Goal: Task Accomplishment & Management: Use online tool/utility

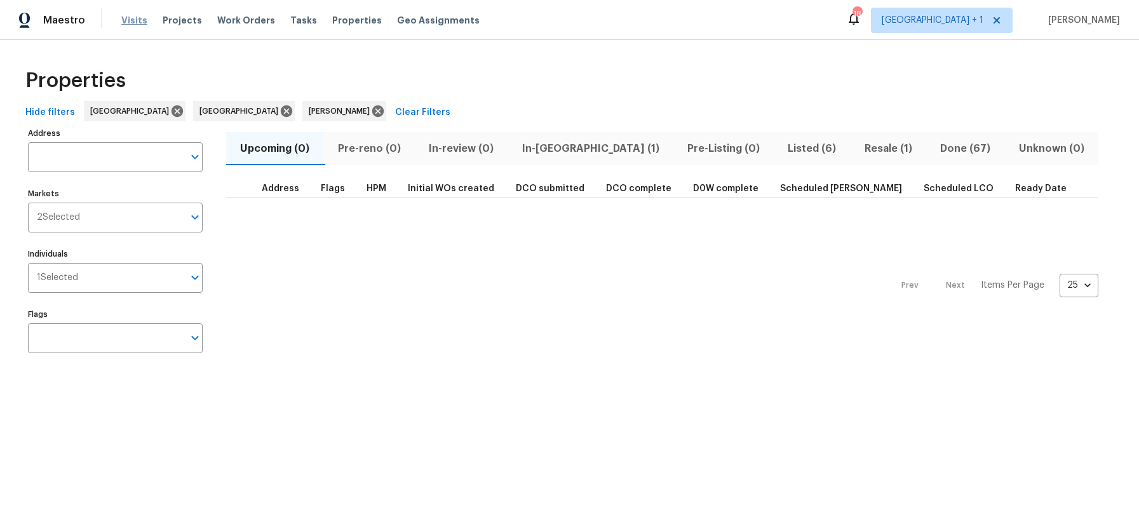
click at [126, 15] on span "Visits" at bounding box center [134, 20] width 26 height 13
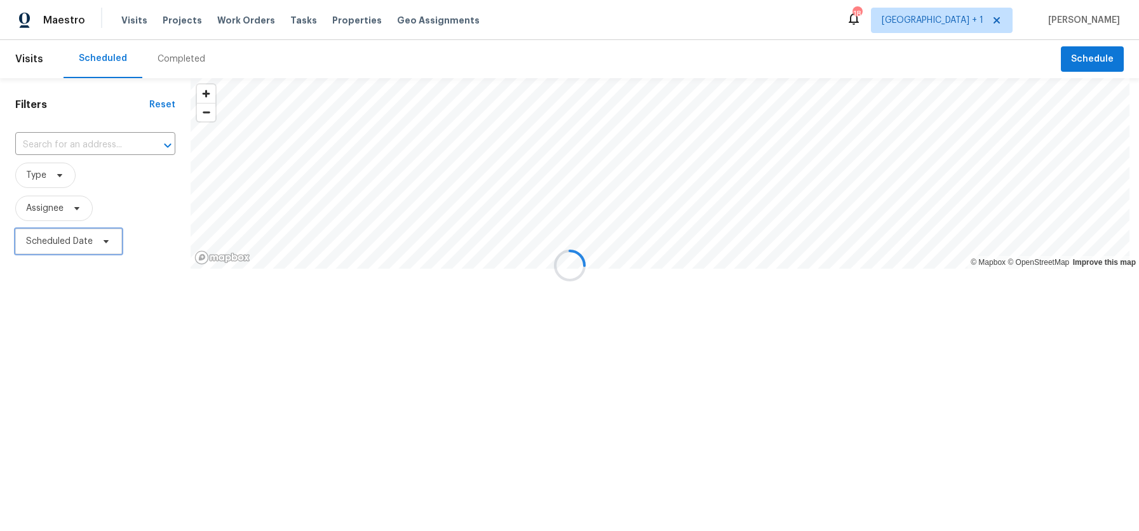
click at [78, 243] on span "Scheduled Date" at bounding box center [59, 241] width 67 height 13
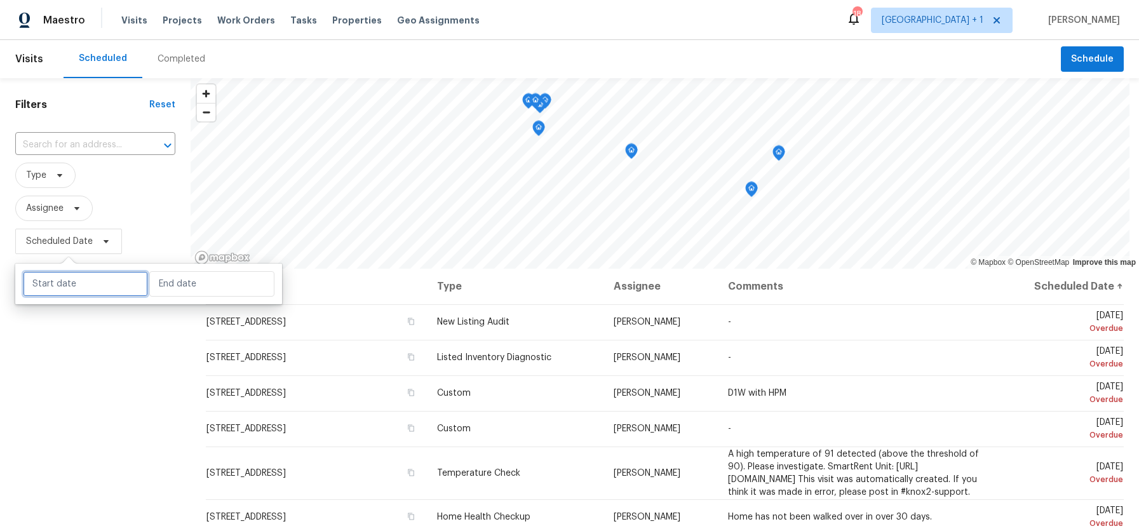
click at [90, 291] on input "text" at bounding box center [85, 283] width 125 height 25
select select "7"
select select "2025"
select select "8"
select select "2025"
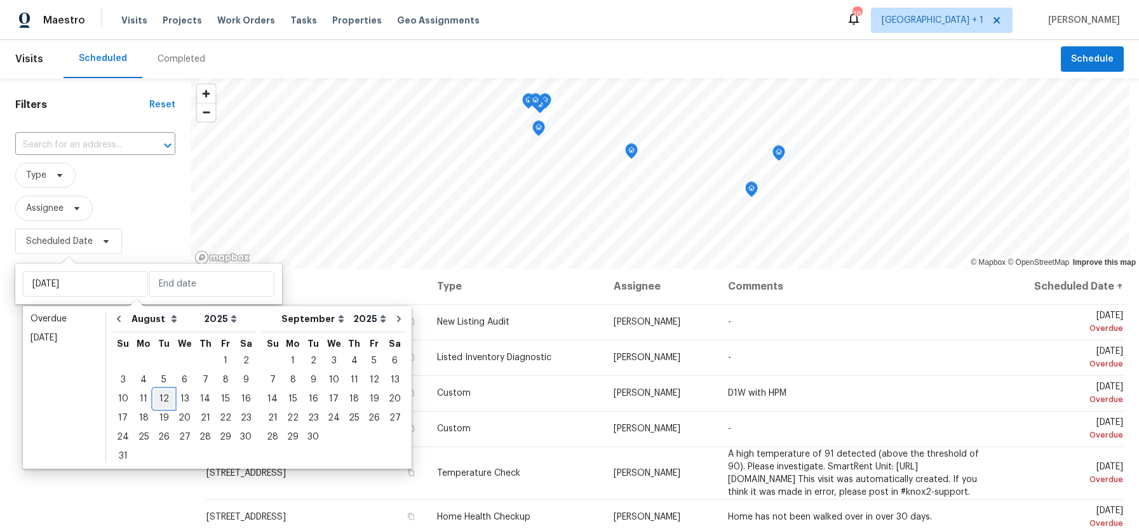
click at [163, 400] on div "12" at bounding box center [164, 399] width 20 height 18
type input "[DATE]"
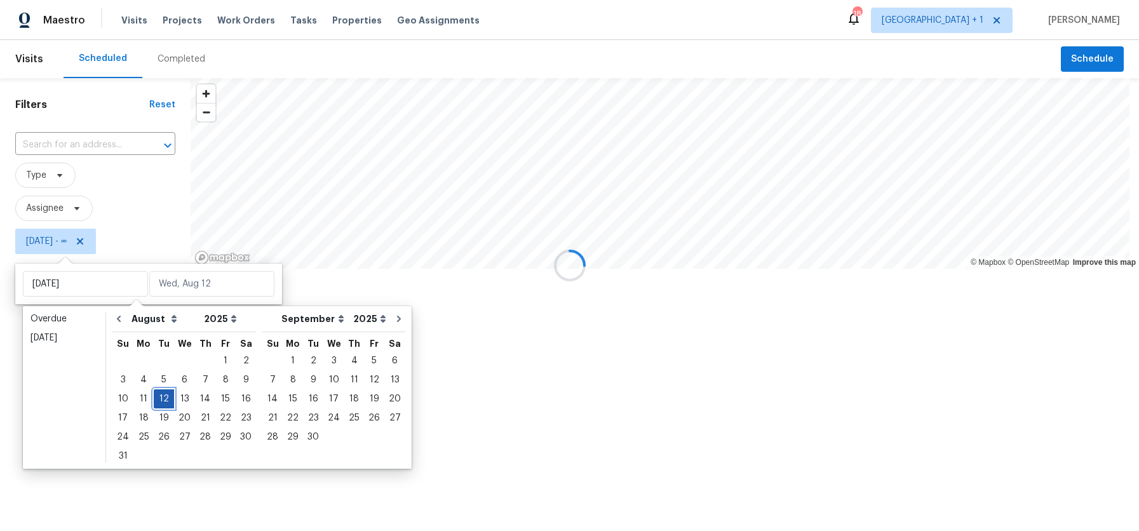
click at [163, 400] on div "12" at bounding box center [164, 399] width 20 height 18
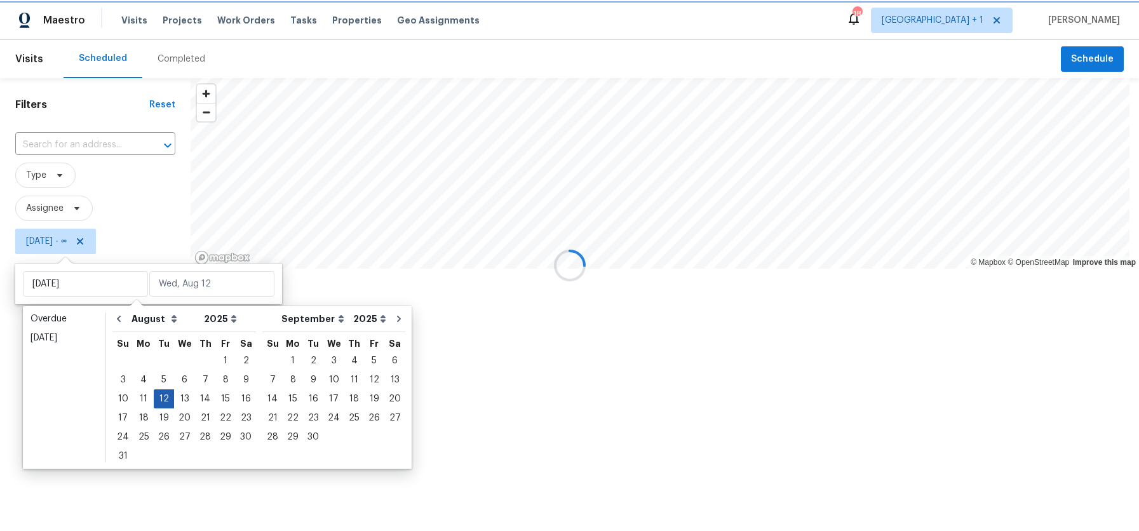
type input "[DATE]"
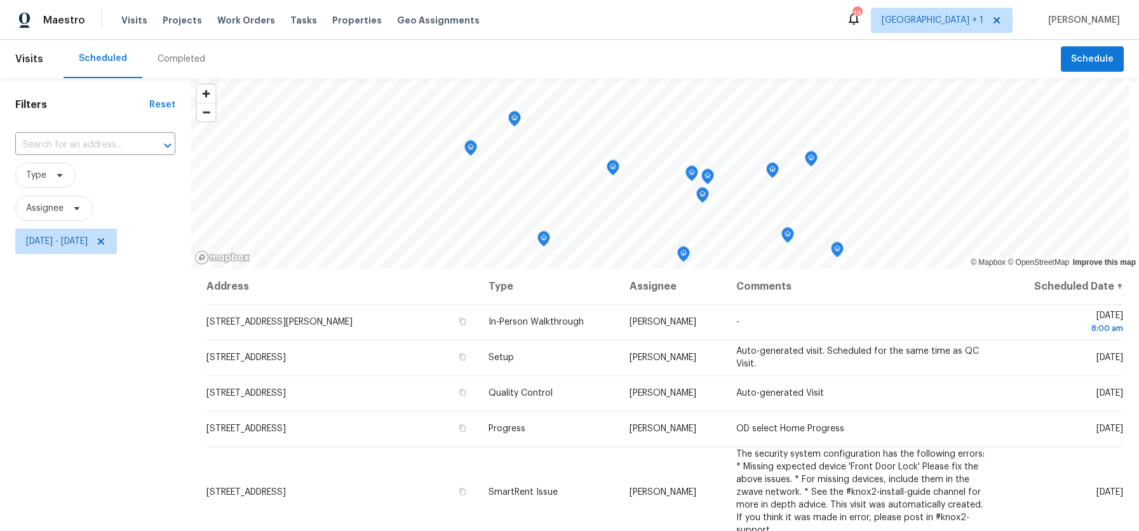
click at [76, 402] on div "Filters Reset ​ Type Assignee [DATE] - [DATE]" at bounding box center [95, 386] width 191 height 616
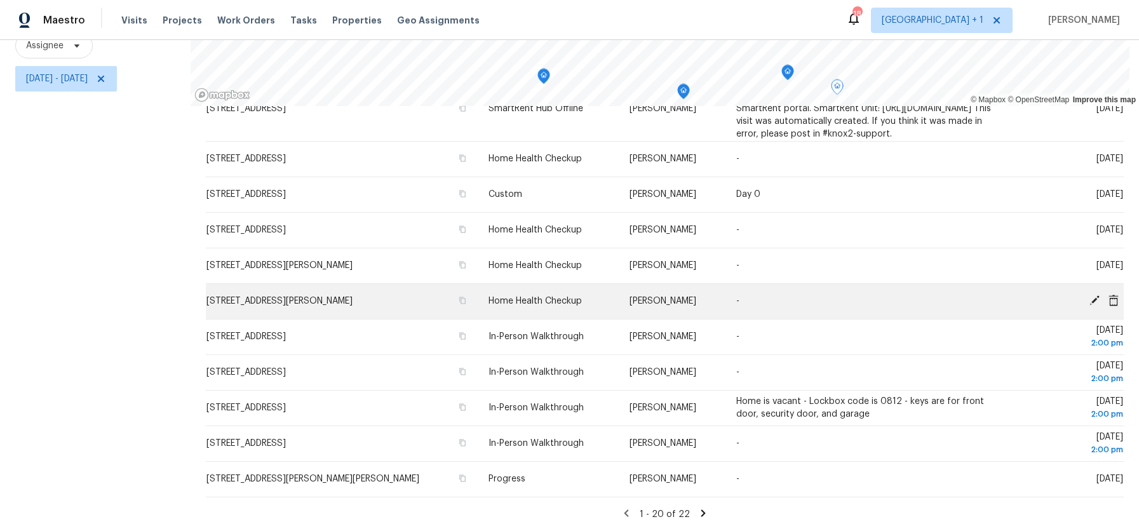
scroll to position [539, 0]
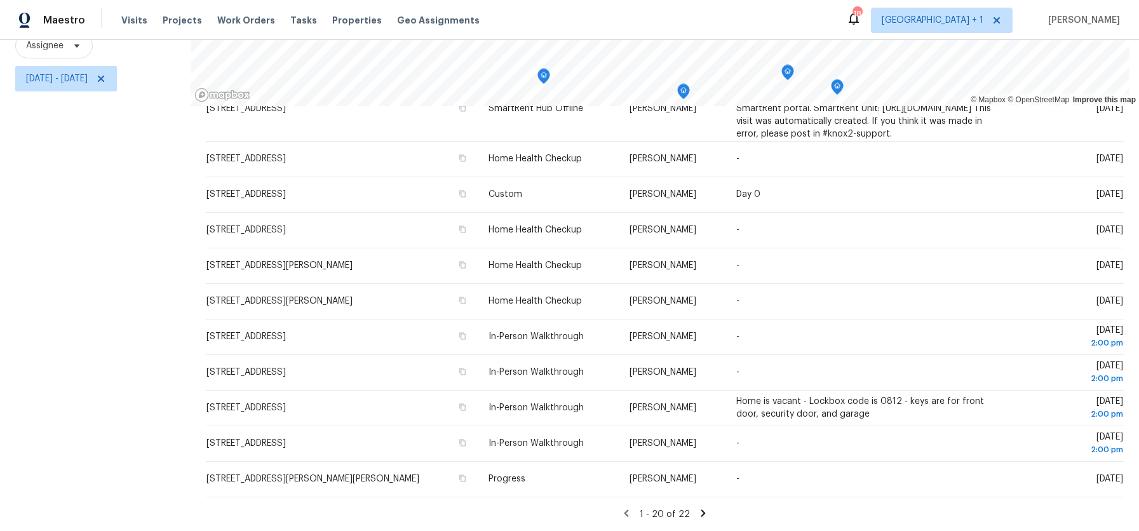
click at [698, 508] on icon at bounding box center [703, 513] width 11 height 11
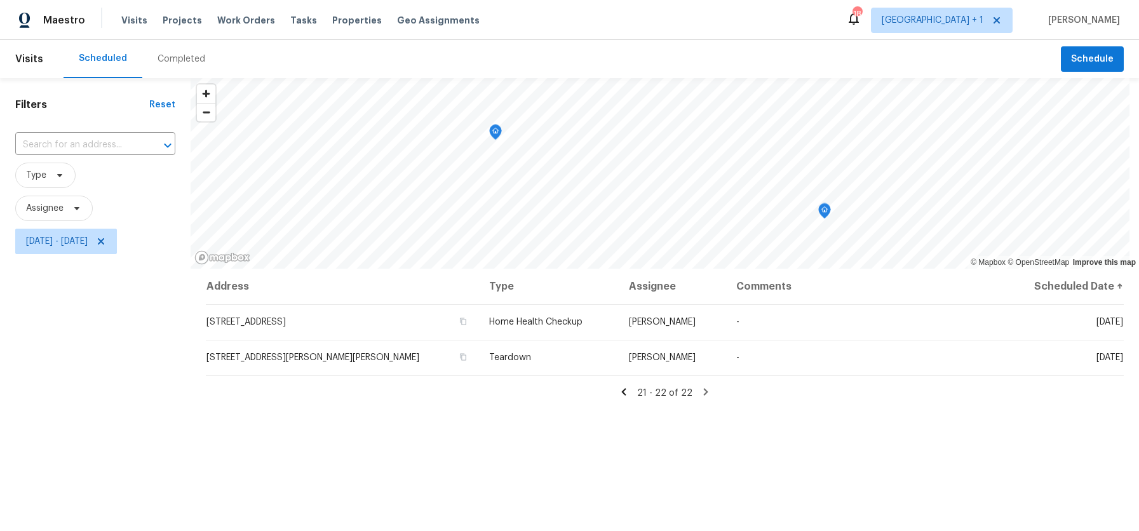
scroll to position [0, 0]
click at [625, 394] on icon at bounding box center [624, 391] width 4 height 7
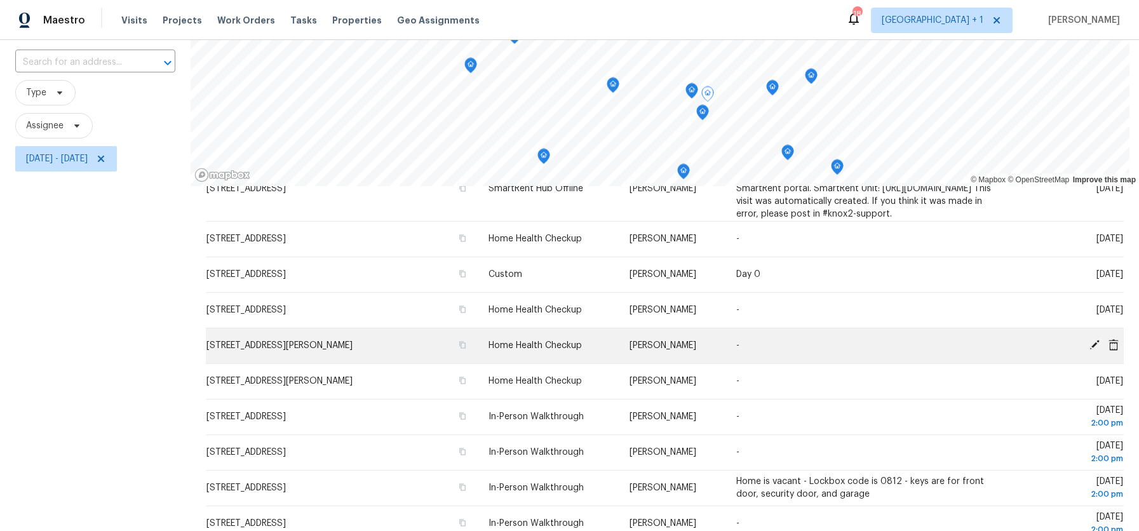
scroll to position [172, 0]
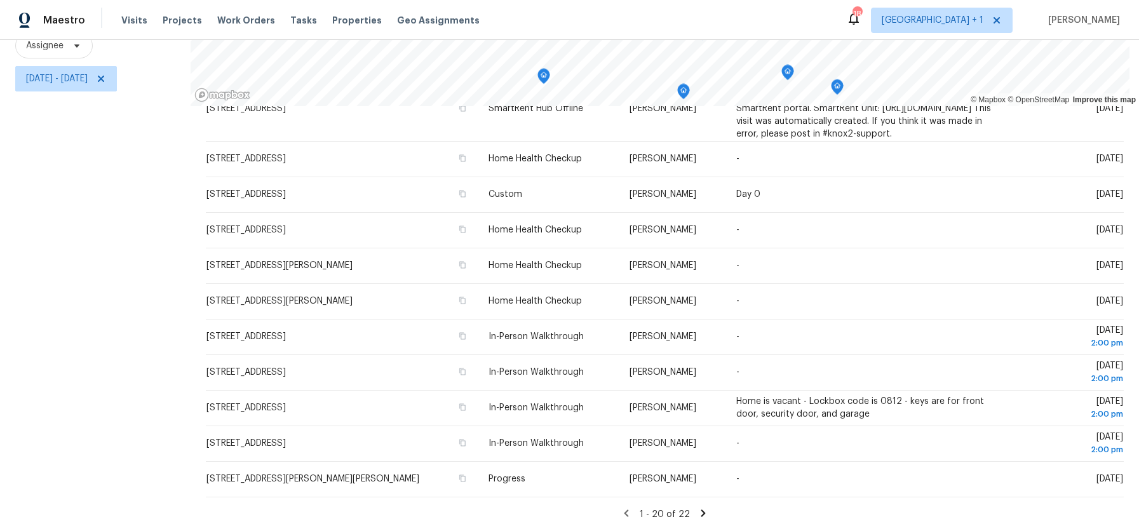
click at [698, 508] on icon at bounding box center [703, 513] width 11 height 11
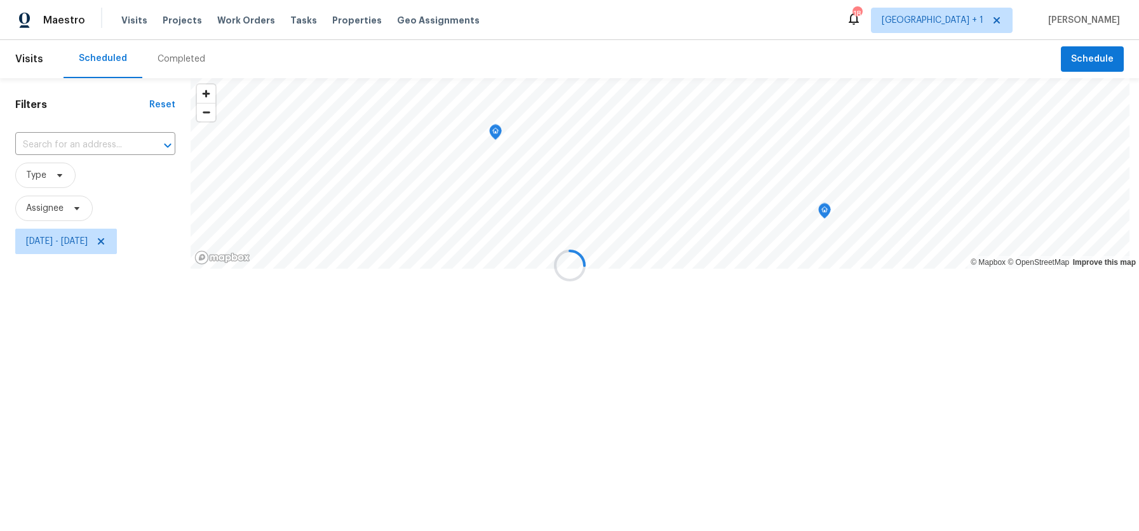
scroll to position [0, 0]
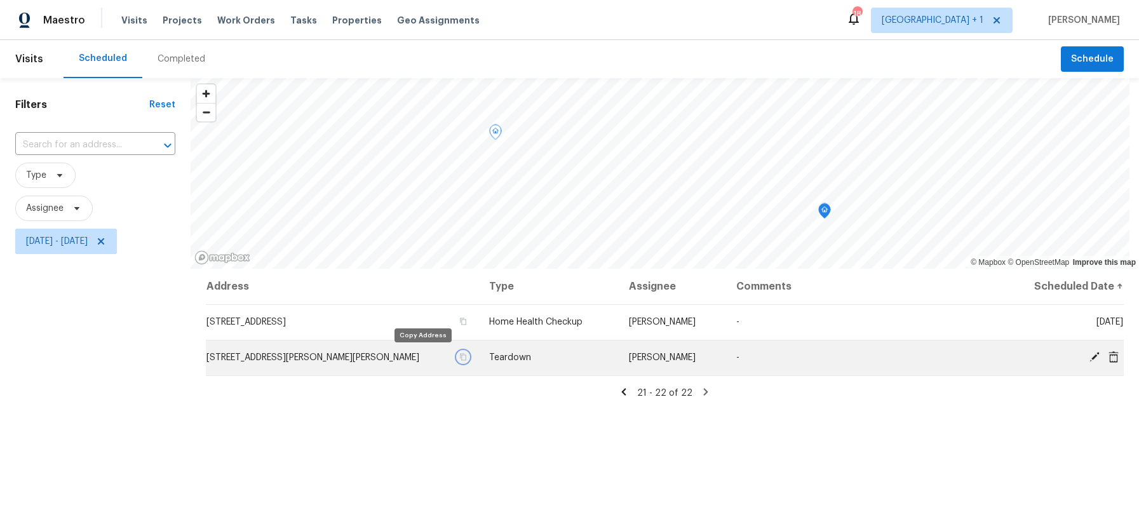
click at [459, 357] on icon "button" at bounding box center [463, 357] width 8 height 8
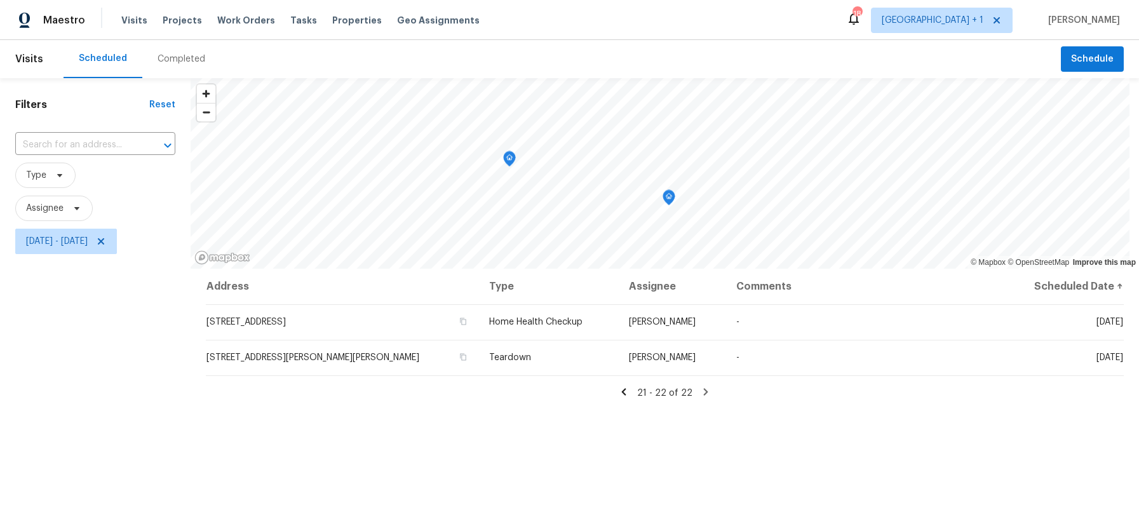
click at [622, 391] on icon at bounding box center [624, 391] width 4 height 7
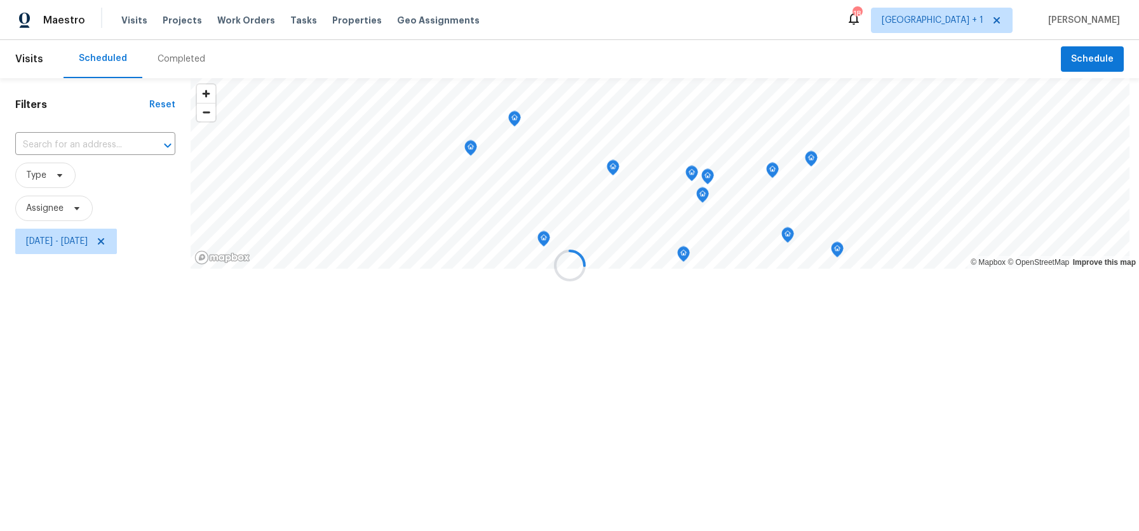
click at [621, 391] on div at bounding box center [569, 265] width 1139 height 531
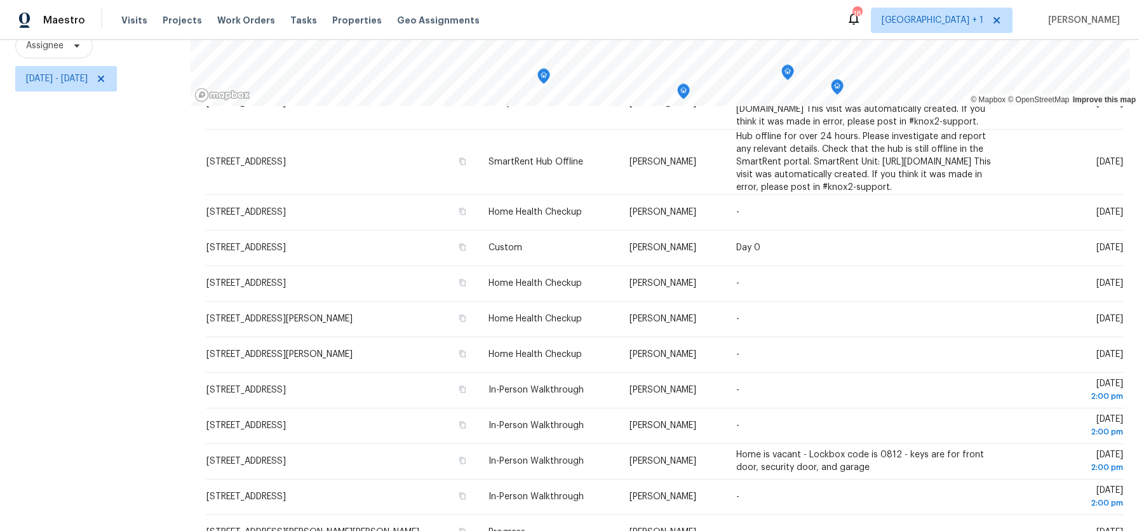
scroll to position [457, 0]
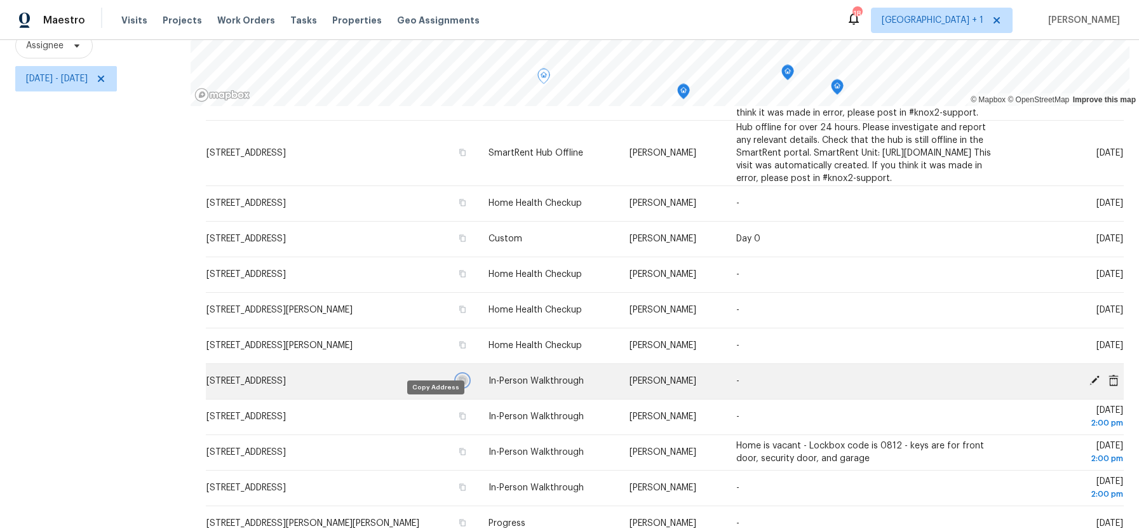
click at [459, 384] on icon "button" at bounding box center [462, 380] width 6 height 7
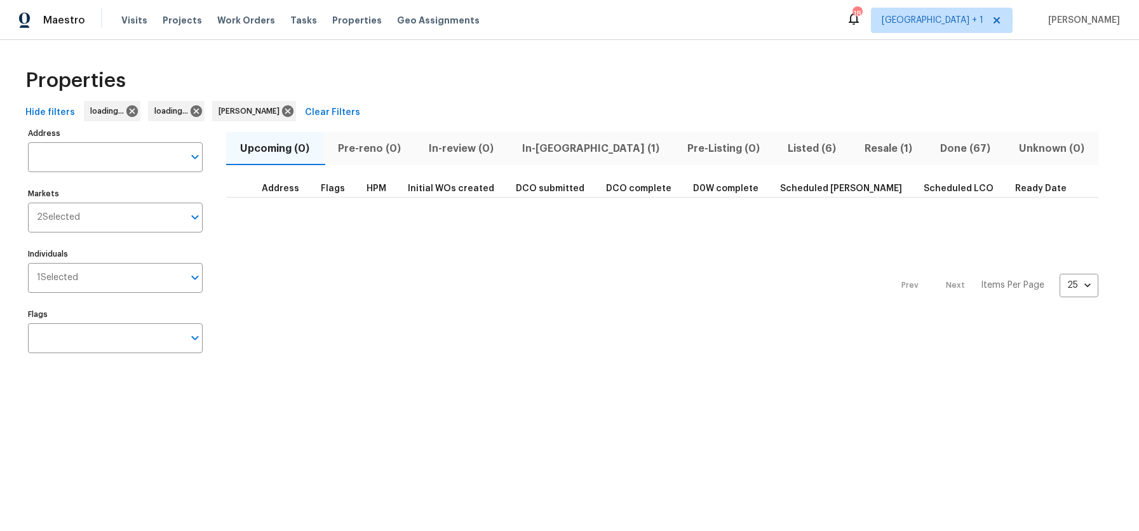
click at [559, 150] on span "In-[GEOGRAPHIC_DATA] (1)" at bounding box center [590, 149] width 150 height 18
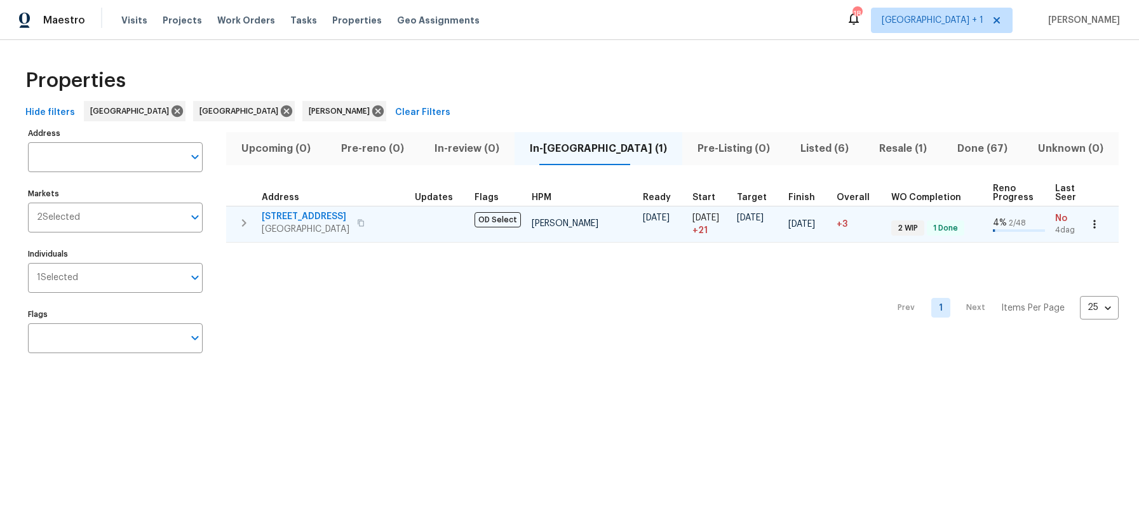
click at [364, 222] on icon "button" at bounding box center [361, 222] width 6 height 7
